Goal: Find specific page/section: Find specific page/section

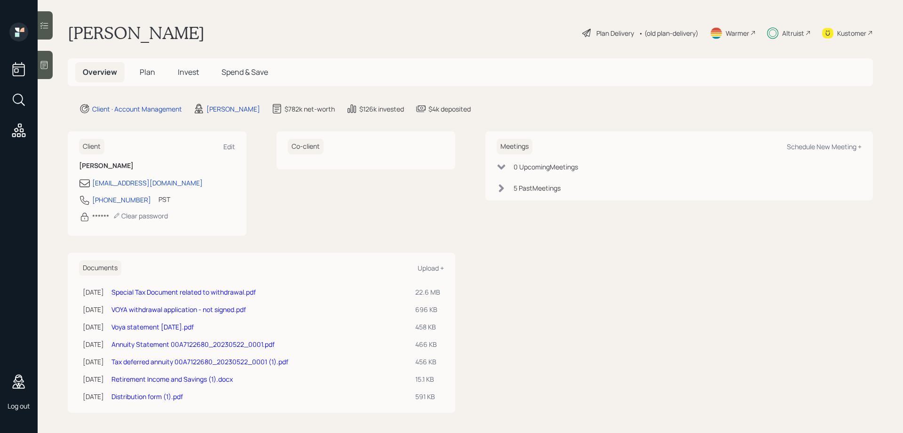
click at [401, 39] on div "Christine Wilson Plan Delivery • (old plan-delivery) Warmer Altruist Kustomer" at bounding box center [470, 33] width 805 height 21
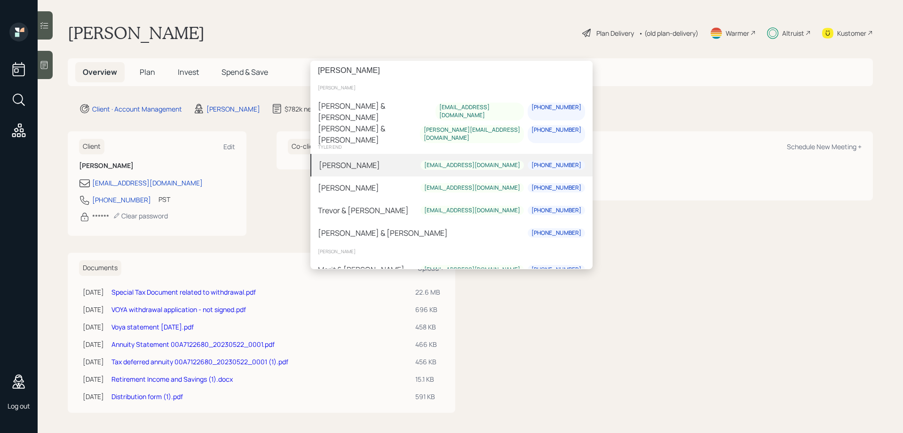
type input "trevor"
click at [362, 163] on div "[PERSON_NAME]" at bounding box center [349, 164] width 61 height 11
